Goal: Information Seeking & Learning: Learn about a topic

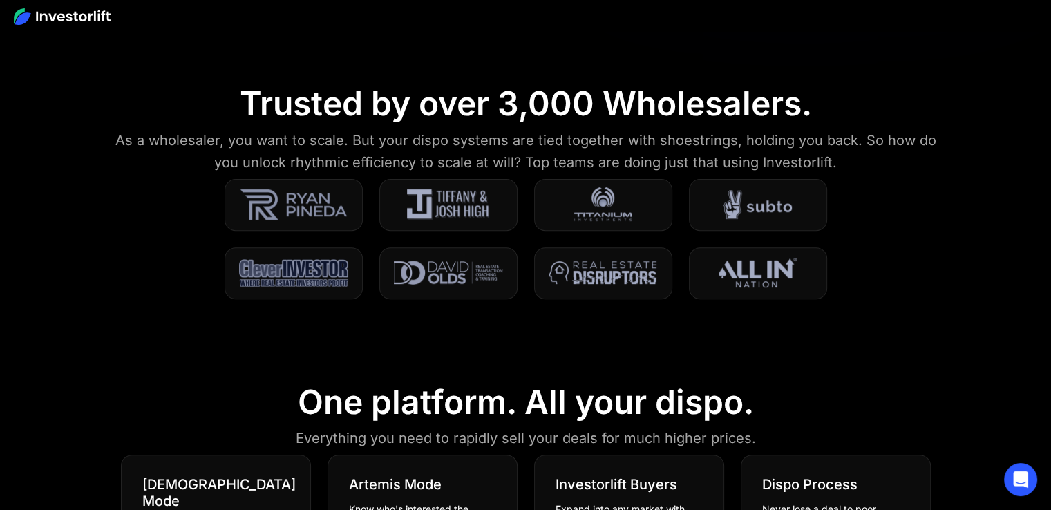
scroll to position [484, 0]
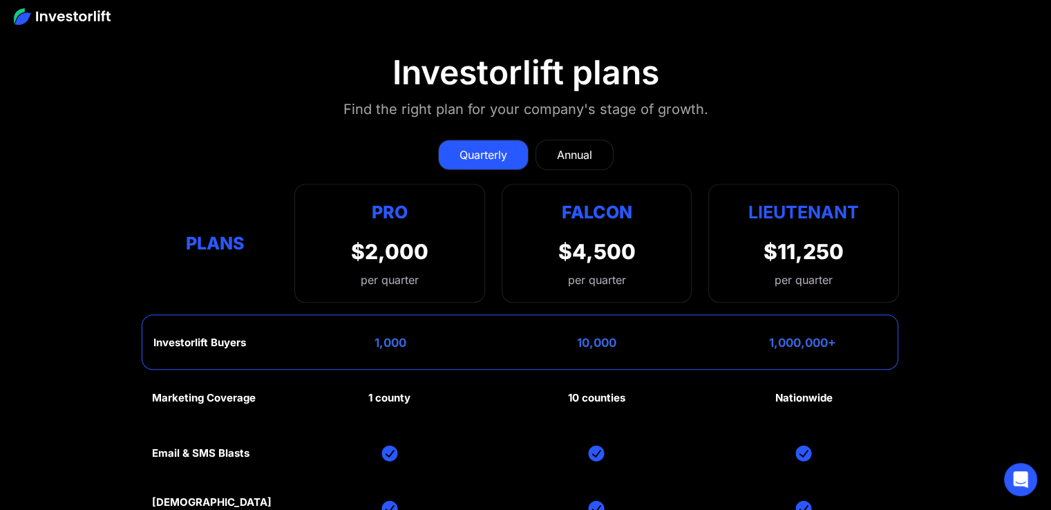
scroll to position [6095, 0]
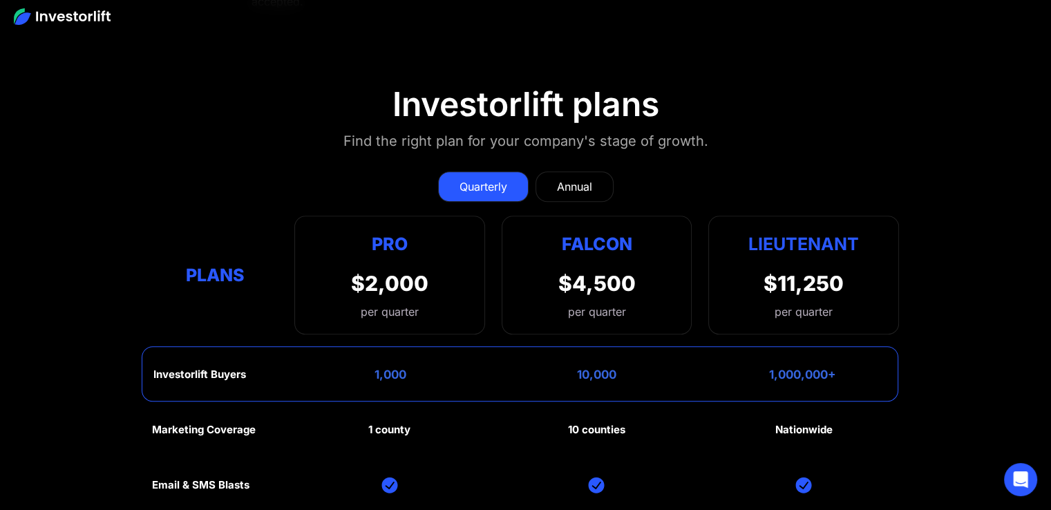
click at [561, 178] on div "Annual" at bounding box center [574, 186] width 35 height 17
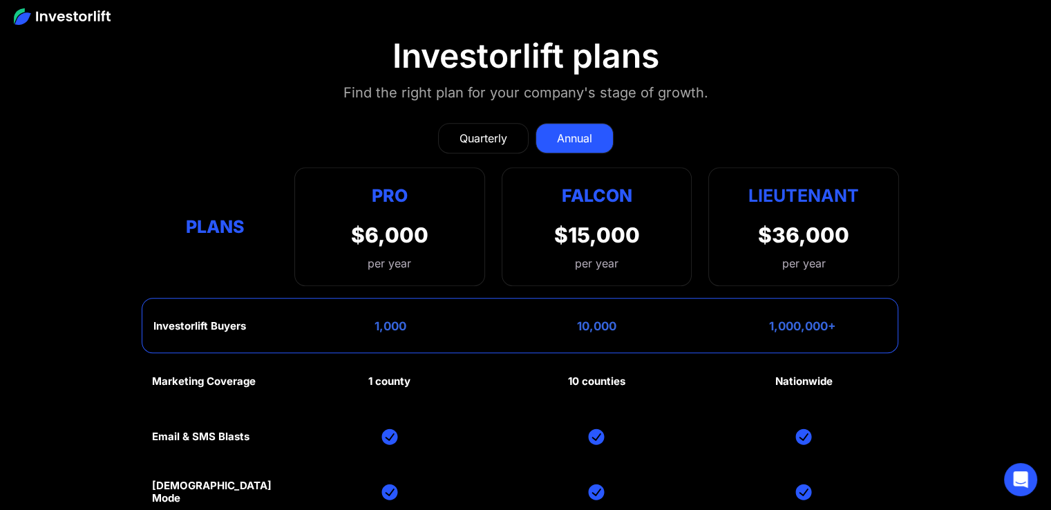
scroll to position [6164, 0]
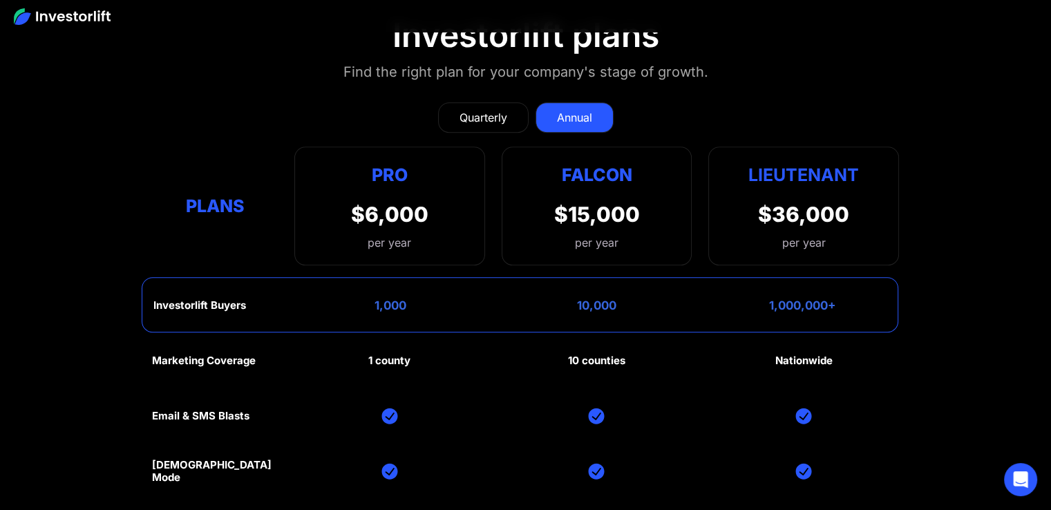
click at [505, 109] on div "Quarterly" at bounding box center [484, 117] width 48 height 17
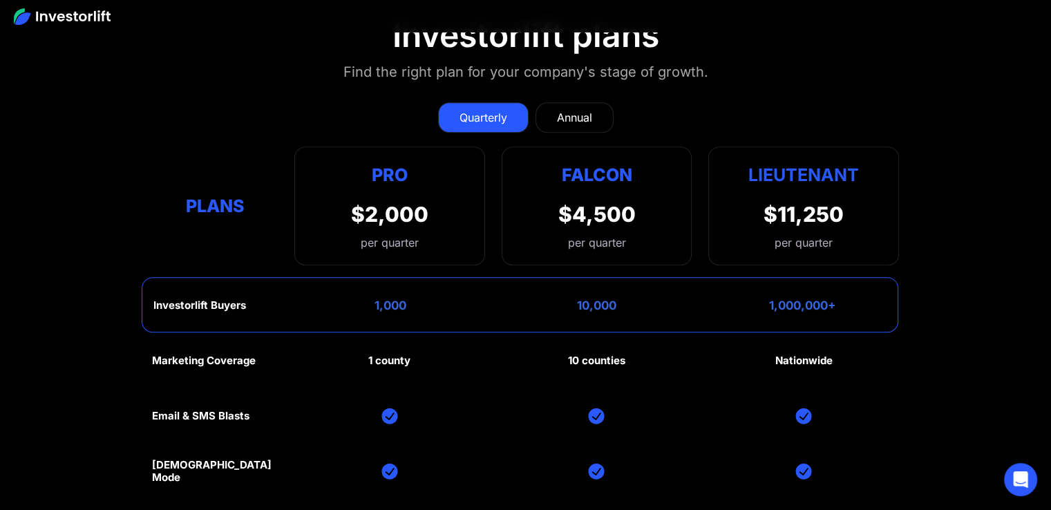
click at [565, 109] on div "Annual" at bounding box center [574, 117] width 35 height 17
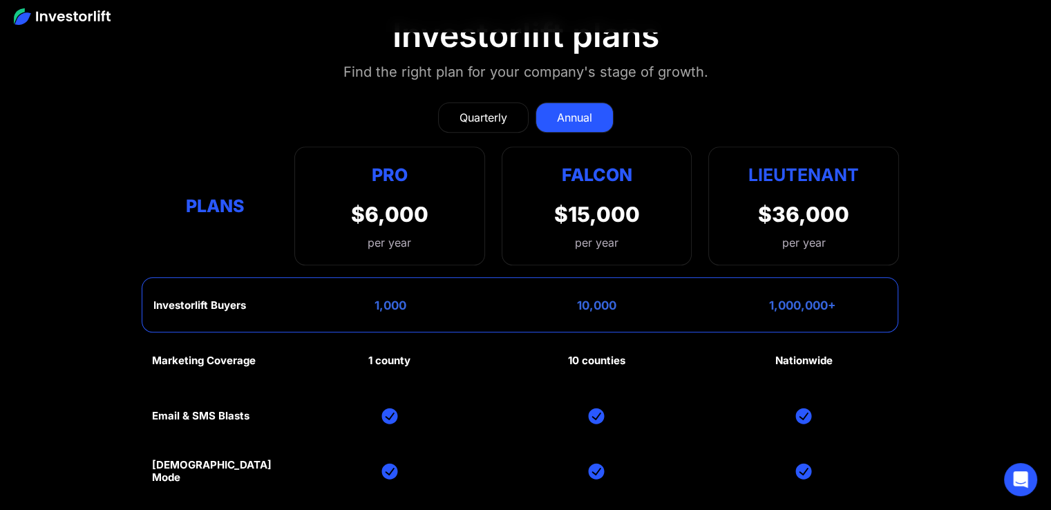
click at [517, 102] on link "Quarterly" at bounding box center [483, 117] width 91 height 30
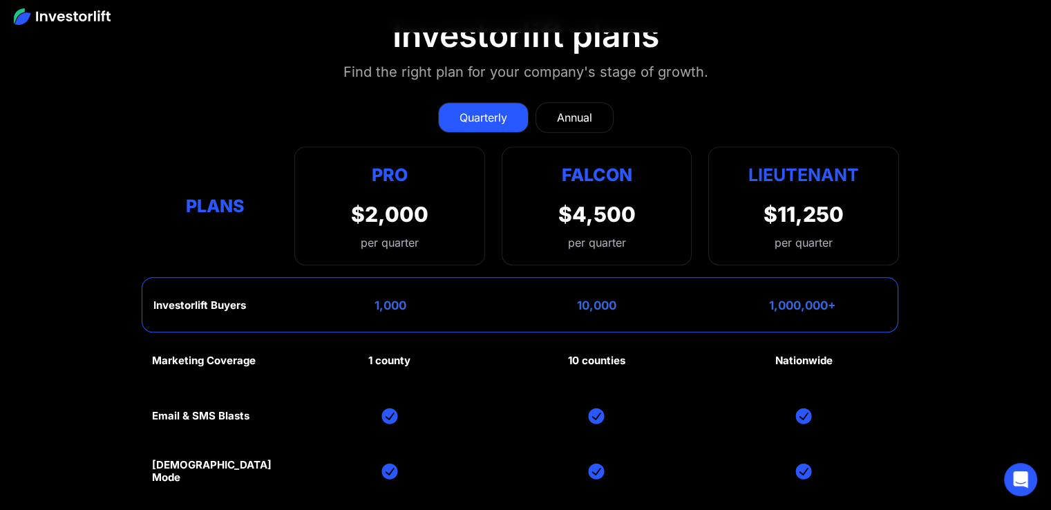
click at [556, 102] on link "Annual" at bounding box center [575, 117] width 78 height 30
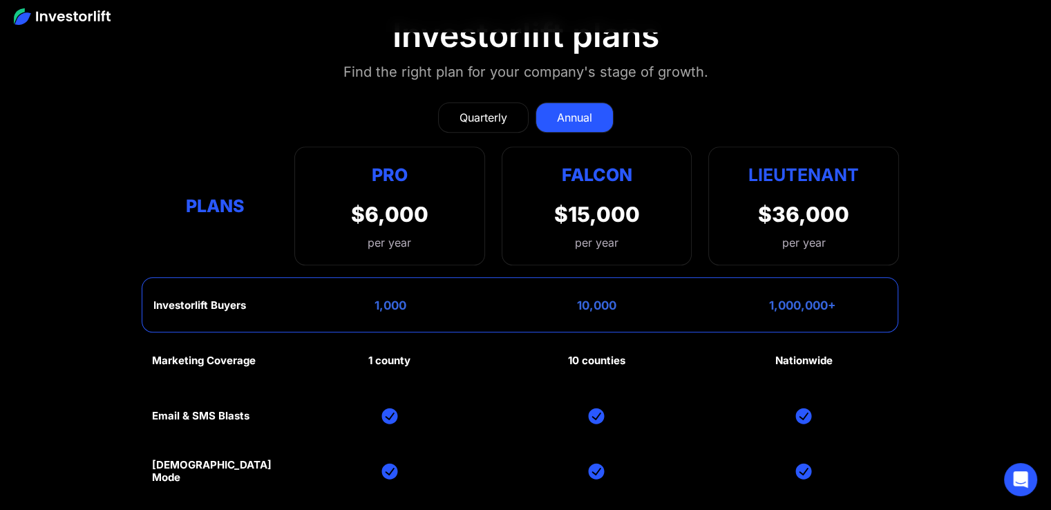
click at [511, 102] on link "Quarterly" at bounding box center [483, 117] width 91 height 30
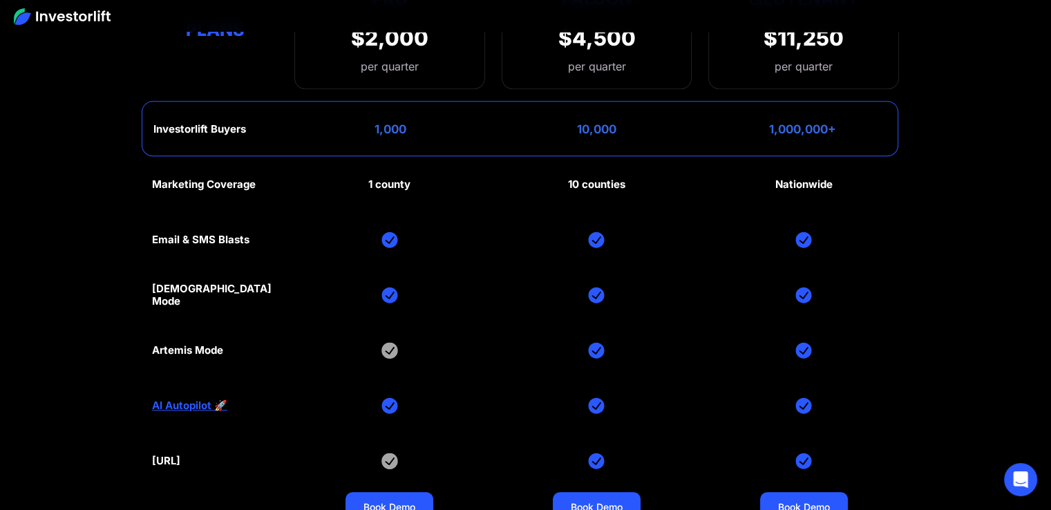
scroll to position [6371, 0]
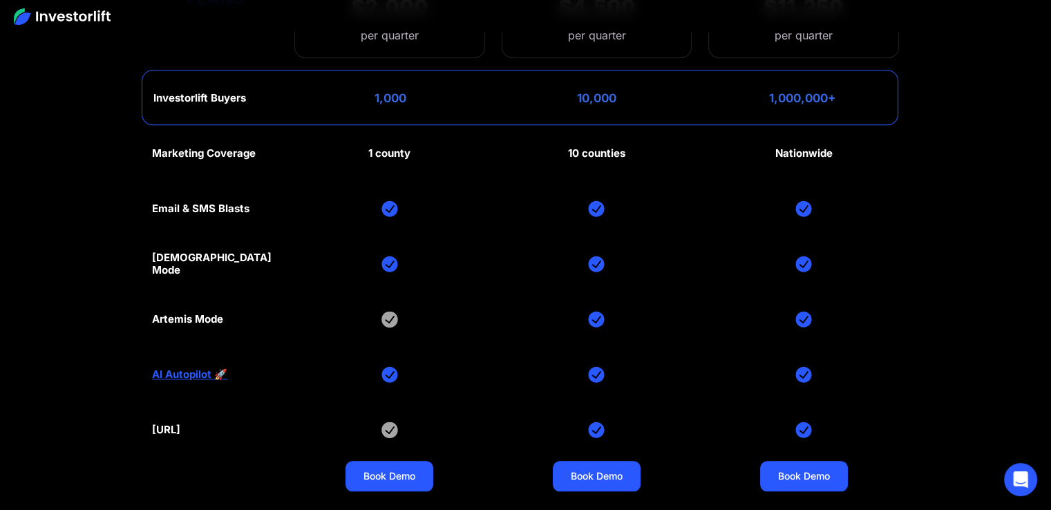
click at [989, 186] on section "Investorlift plans Find the right plan for your company's stage of growth. Quar…" at bounding box center [525, 151] width 1051 height 752
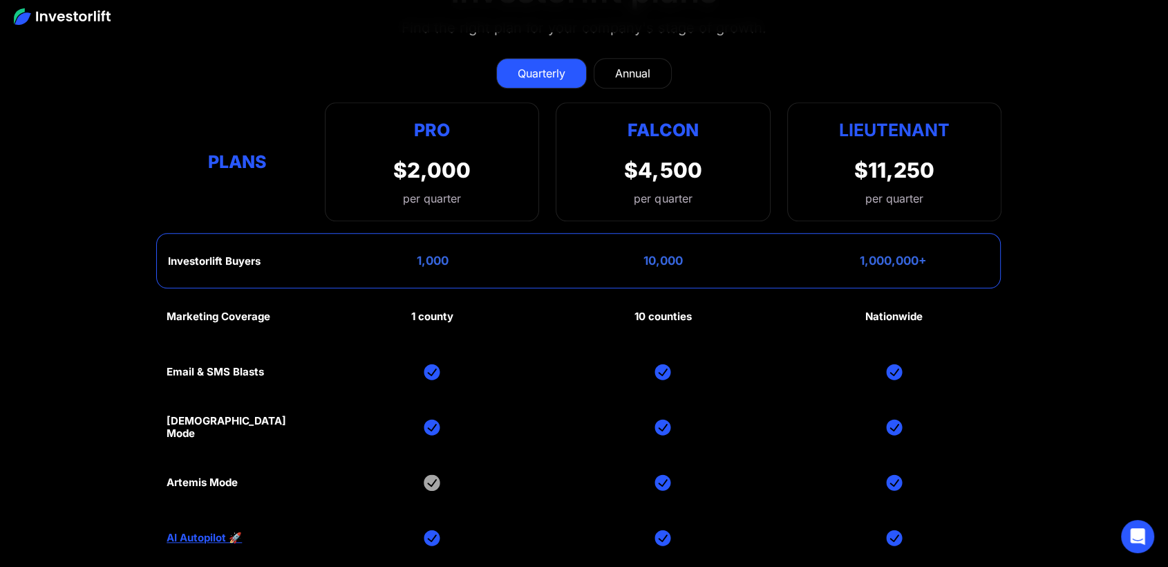
scroll to position [6609, 0]
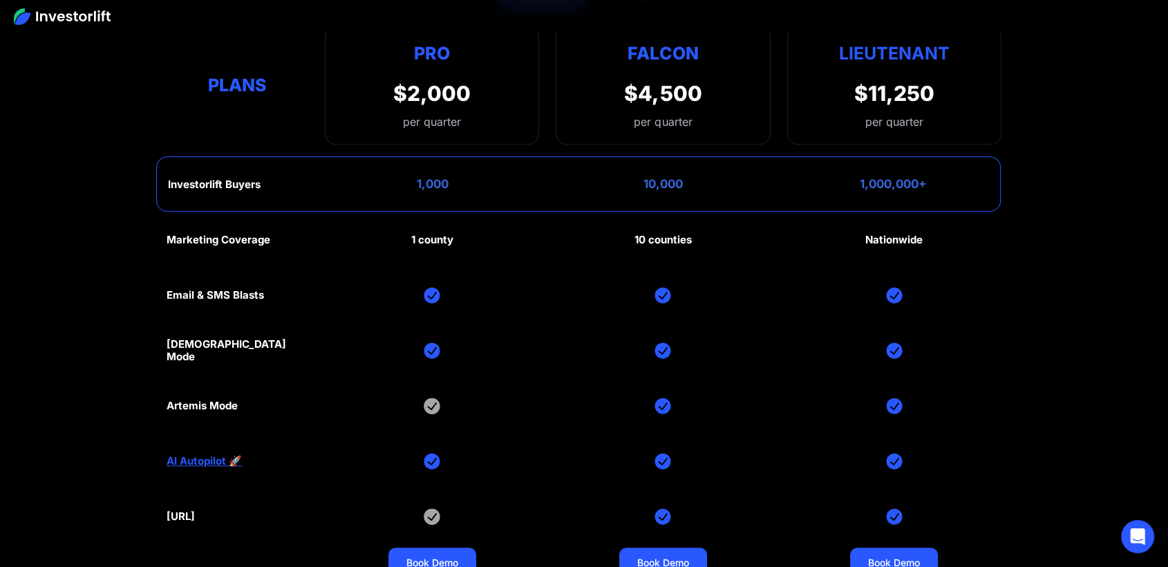
click at [1050, 206] on section "Investorlift plans Find the right plan for your company's stage of growth. Quar…" at bounding box center [584, 237] width 1168 height 752
drag, startPoint x: 457, startPoint y: 236, endPoint x: 398, endPoint y: 234, distance: 59.5
click at [398, 234] on div "Marketing Coverage 1 county 10 counties Nationwide Email & SMS Blasts God Mode …" at bounding box center [584, 405] width 835 height 387
click at [396, 233] on div "Marketing Coverage 1 county 10 counties Nationwide Email & SMS Blasts God Mode …" at bounding box center [584, 405] width 835 height 387
click at [318, 450] on div "Marketing Coverage 1 county 10 counties Nationwide Email & SMS Blasts God Mode …" at bounding box center [584, 405] width 835 height 387
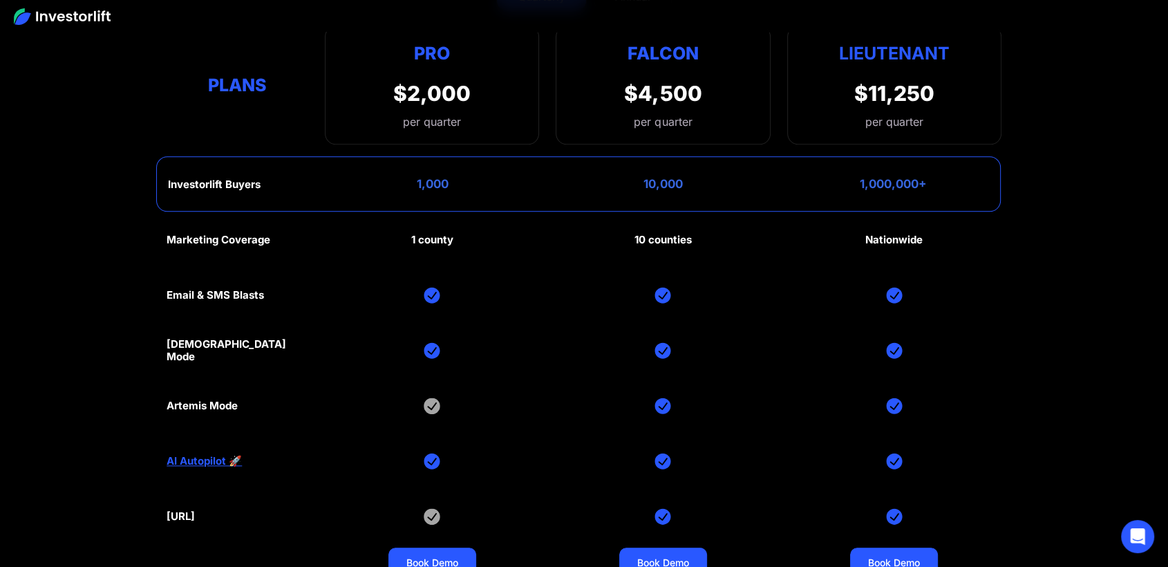
drag, startPoint x: 243, startPoint y: 510, endPoint x: 140, endPoint y: 516, distance: 103.8
click at [140, 509] on section "Investorlift plans Find the right plan for your company's stage of growth. Quar…" at bounding box center [584, 237] width 1168 height 752
drag, startPoint x: 218, startPoint y: 339, endPoint x: 162, endPoint y: 336, distance: 56.7
click at [162, 336] on section "Investorlift plans Find the right plan for your company's stage of growth. Quar…" at bounding box center [584, 237] width 1168 height 752
copy div "God Mode"
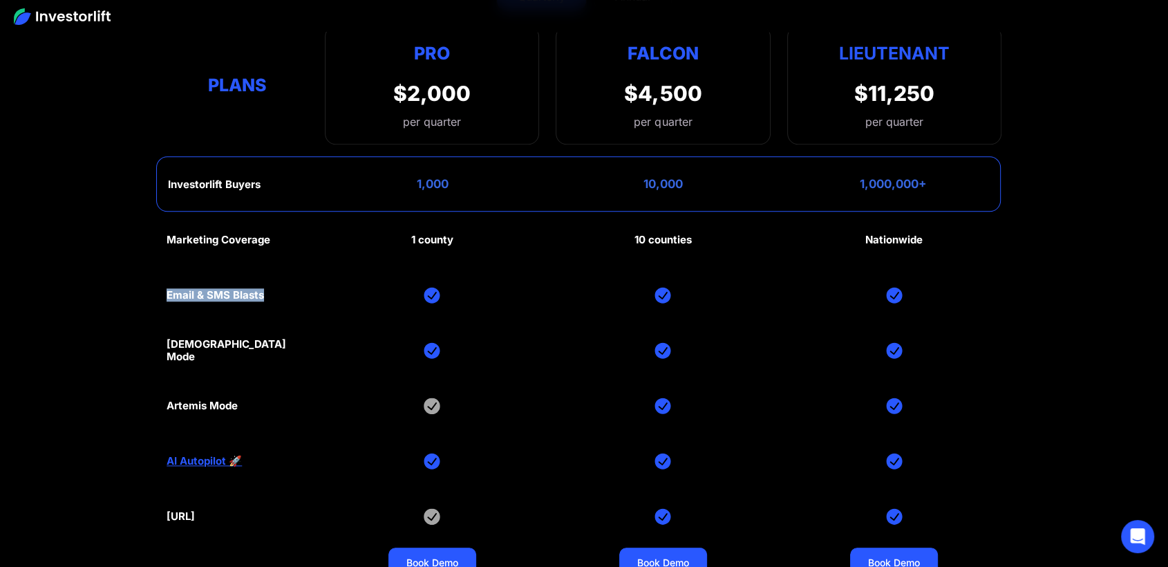
drag, startPoint x: 315, startPoint y: 290, endPoint x: 169, endPoint y: 282, distance: 146.0
click at [169, 282] on div "Marketing Coverage 1 county 10 counties Nationwide Email & SMS Blasts God Mode …" at bounding box center [584, 405] width 835 height 387
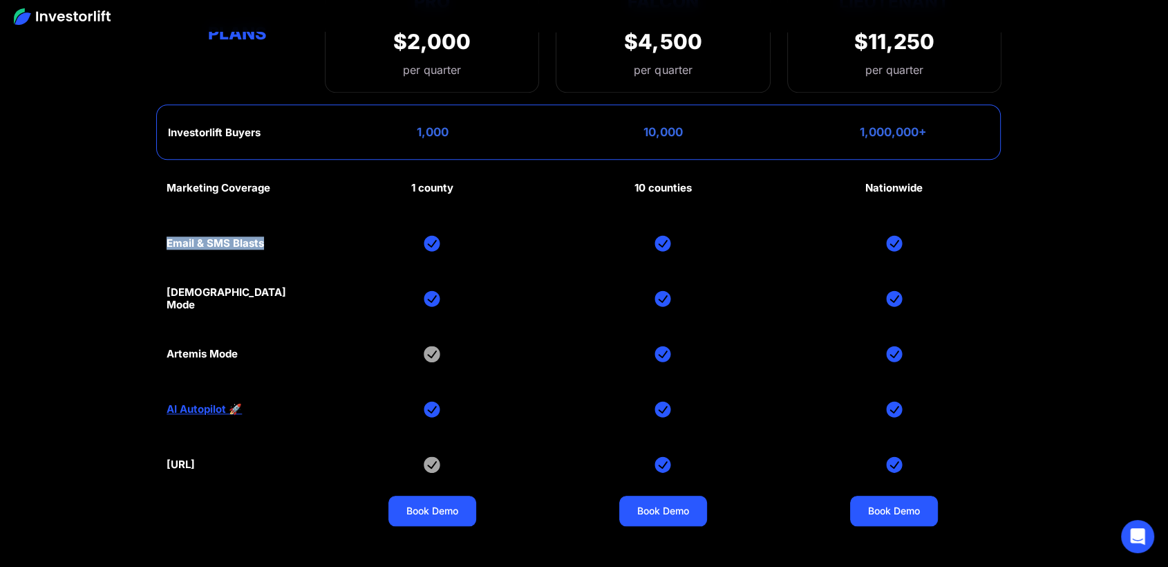
scroll to position [6685, 0]
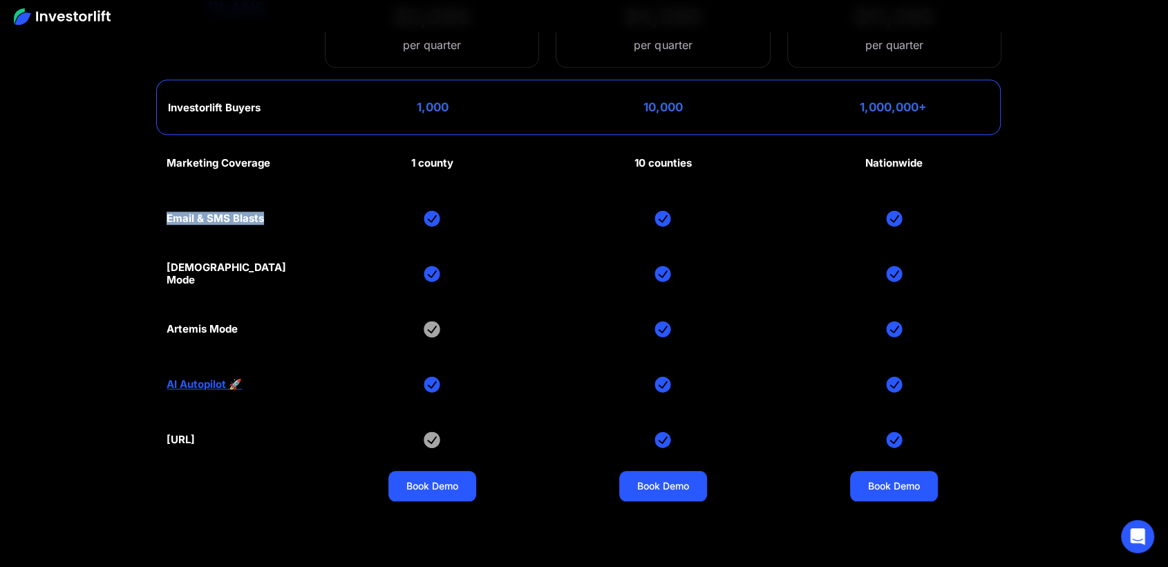
copy div "Email & SMS Blasts"
click at [191, 378] on link "AI Autopilot 🚀" at bounding box center [204, 384] width 75 height 12
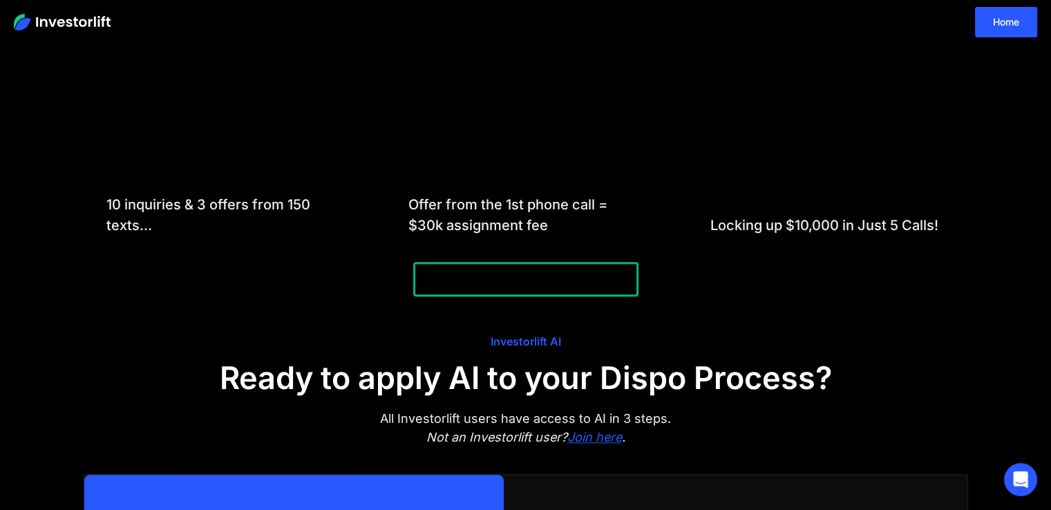
scroll to position [1457, 0]
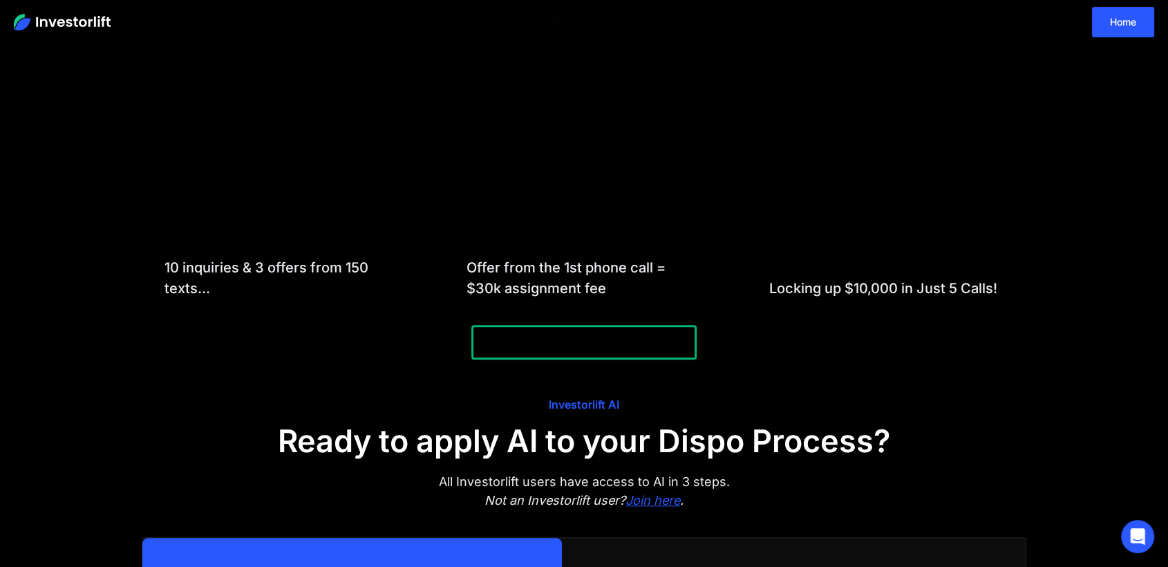
scroll to position [1010, 0]
